Goal: Answer question/provide support

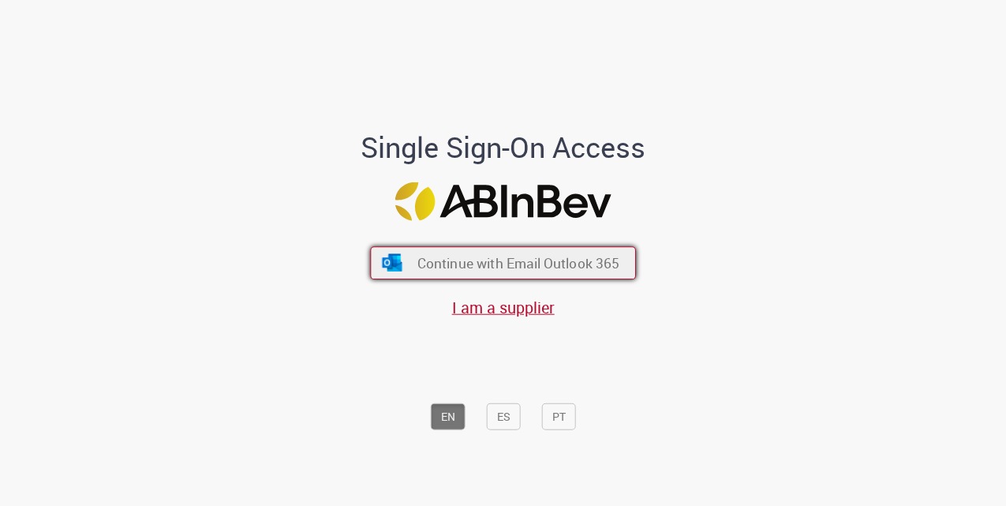
click at [474, 271] on span "Continue with Email Outlook 365" at bounding box center [518, 263] width 203 height 18
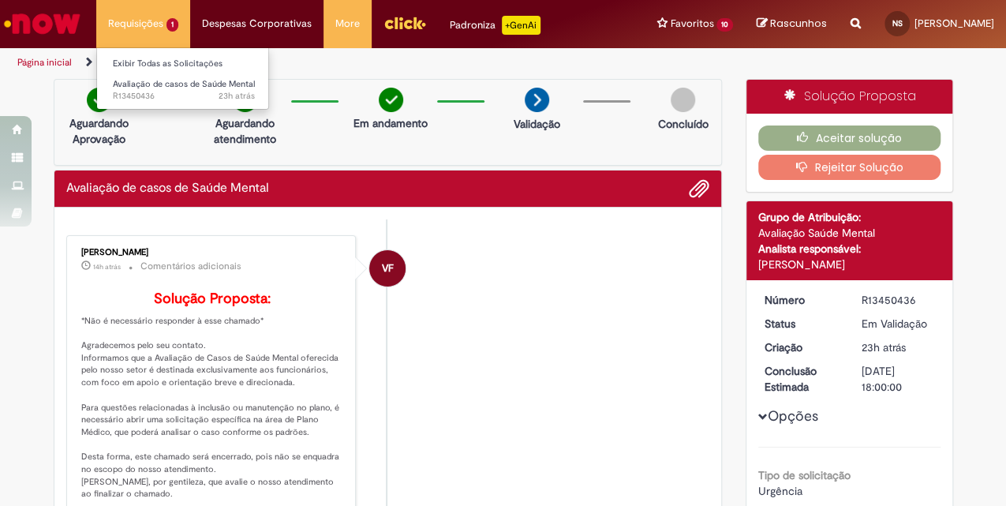
click at [155, 18] on li "Requisições 1 Exibir Todas as Solicitações Avaliação de casos de Saúde Mental 2…" at bounding box center [143, 23] width 94 height 47
click at [672, 99] on img at bounding box center [683, 100] width 24 height 24
click at [828, 166] on button "Rejeitar Solução" at bounding box center [849, 167] width 182 height 25
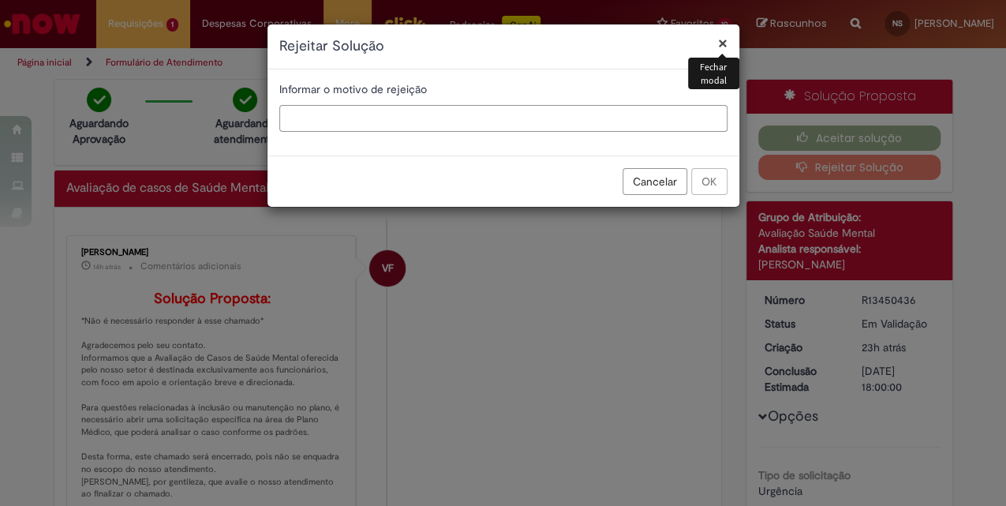
click at [332, 118] on input "text" at bounding box center [503, 118] width 448 height 27
type input "********"
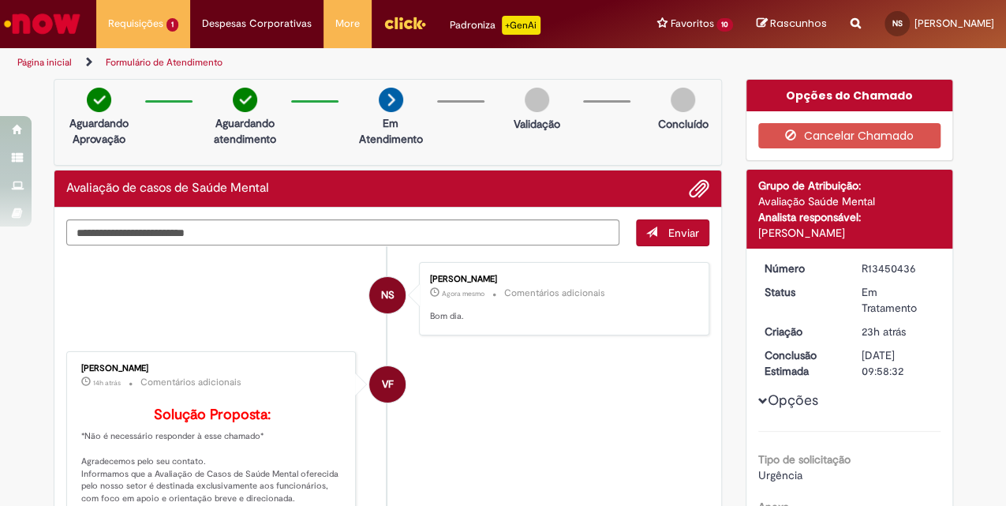
click at [467, 310] on p "Bom dia." at bounding box center [561, 316] width 263 height 13
click at [249, 226] on textarea "Digite sua mensagem aqui..." at bounding box center [343, 232] width 554 height 26
click at [831, 189] on div "Grupo de Atribuição:" at bounding box center [849, 186] width 182 height 16
click at [464, 316] on p "Bom dia." at bounding box center [561, 316] width 263 height 13
click at [451, 314] on p "Bom dia." at bounding box center [561, 316] width 263 height 13
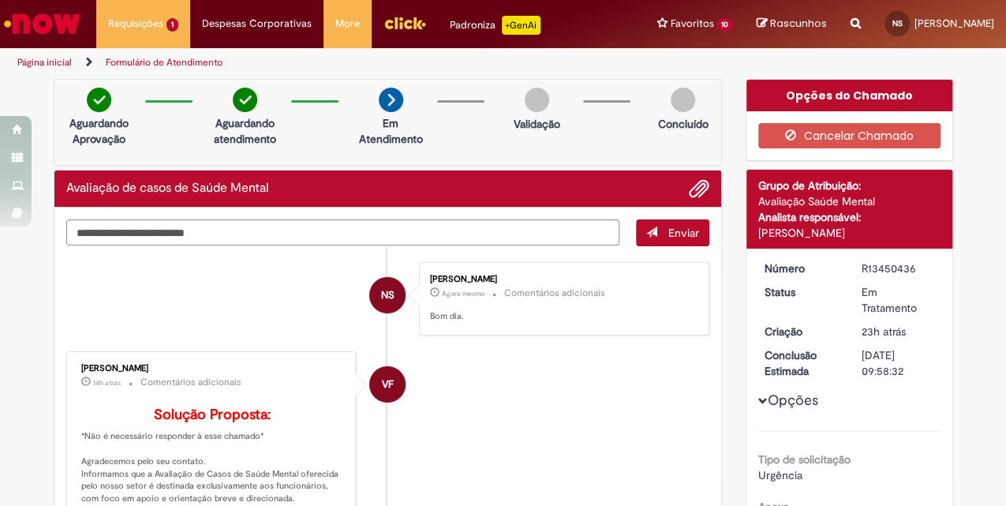
drag, startPoint x: 451, startPoint y: 314, endPoint x: 452, endPoint y: 323, distance: 8.8
click at [453, 387] on li "VF [PERSON_NAME] 14h atrás 14 horas atrás Comentários adicionais Solução Propos…" at bounding box center [388, 514] width 644 height 327
click at [477, 239] on textarea "Digite sua mensagem aqui..." at bounding box center [343, 232] width 554 height 26
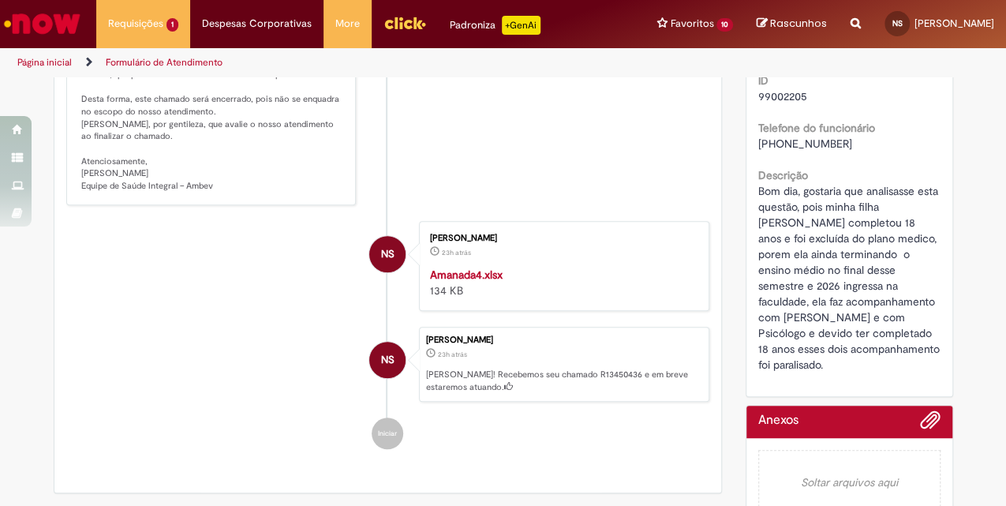
scroll to position [578, 0]
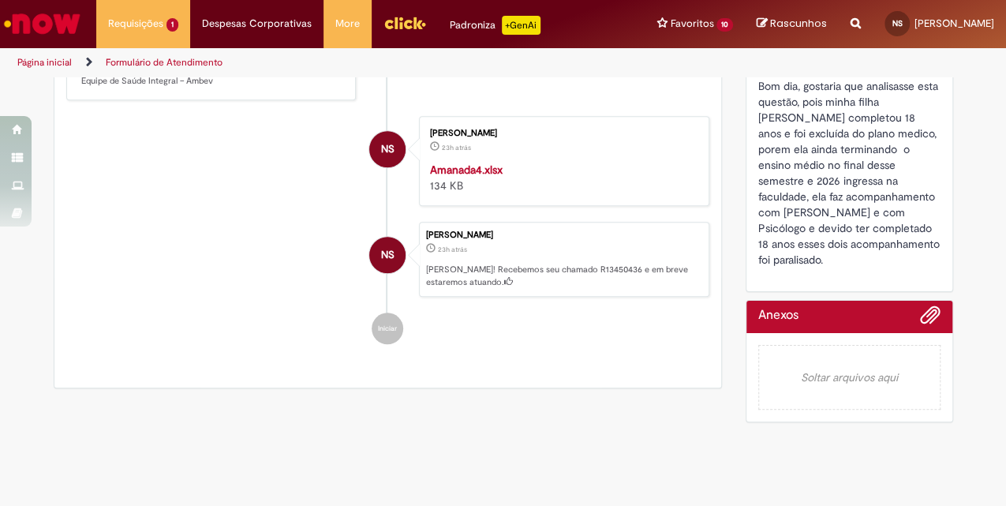
click at [837, 361] on em "Soltar arquivos aqui" at bounding box center [849, 377] width 182 height 65
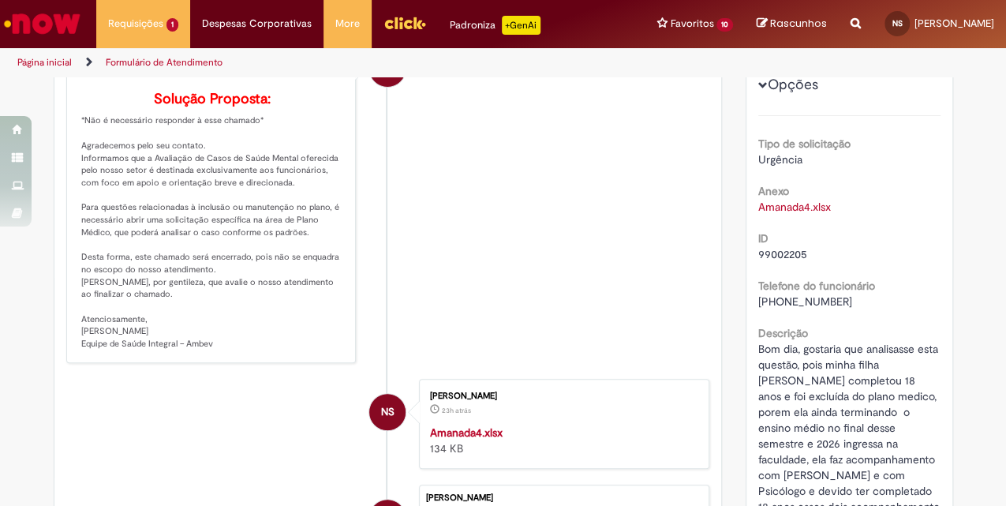
scroll to position [0, 0]
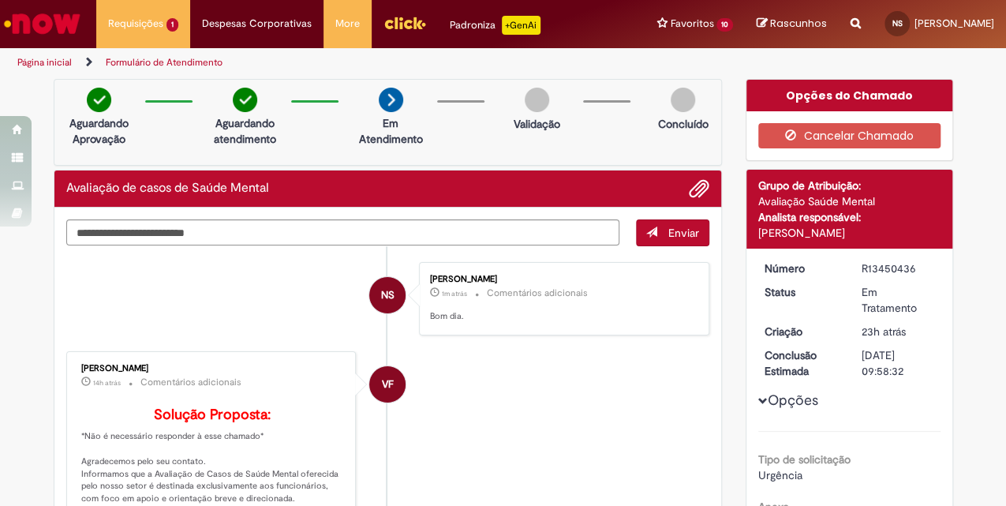
click at [497, 293] on small "Comentários adicionais" at bounding box center [537, 292] width 101 height 13
click at [502, 238] on textarea "Digite sua mensagem aqui..." at bounding box center [343, 232] width 554 height 26
type textarea "*"
type textarea "**********"
click at [461, 388] on li "VF [PERSON_NAME] 14h atrás 14 horas atrás Comentários adicionais Solução Propos…" at bounding box center [388, 514] width 644 height 327
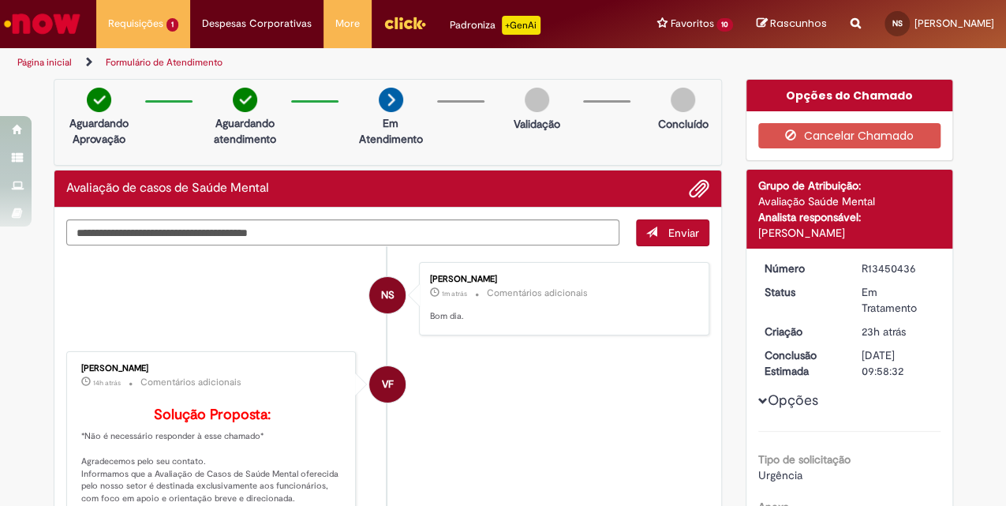
click at [672, 234] on span "Enviar" at bounding box center [683, 233] width 31 height 14
